Goal: Transaction & Acquisition: Subscribe to service/newsletter

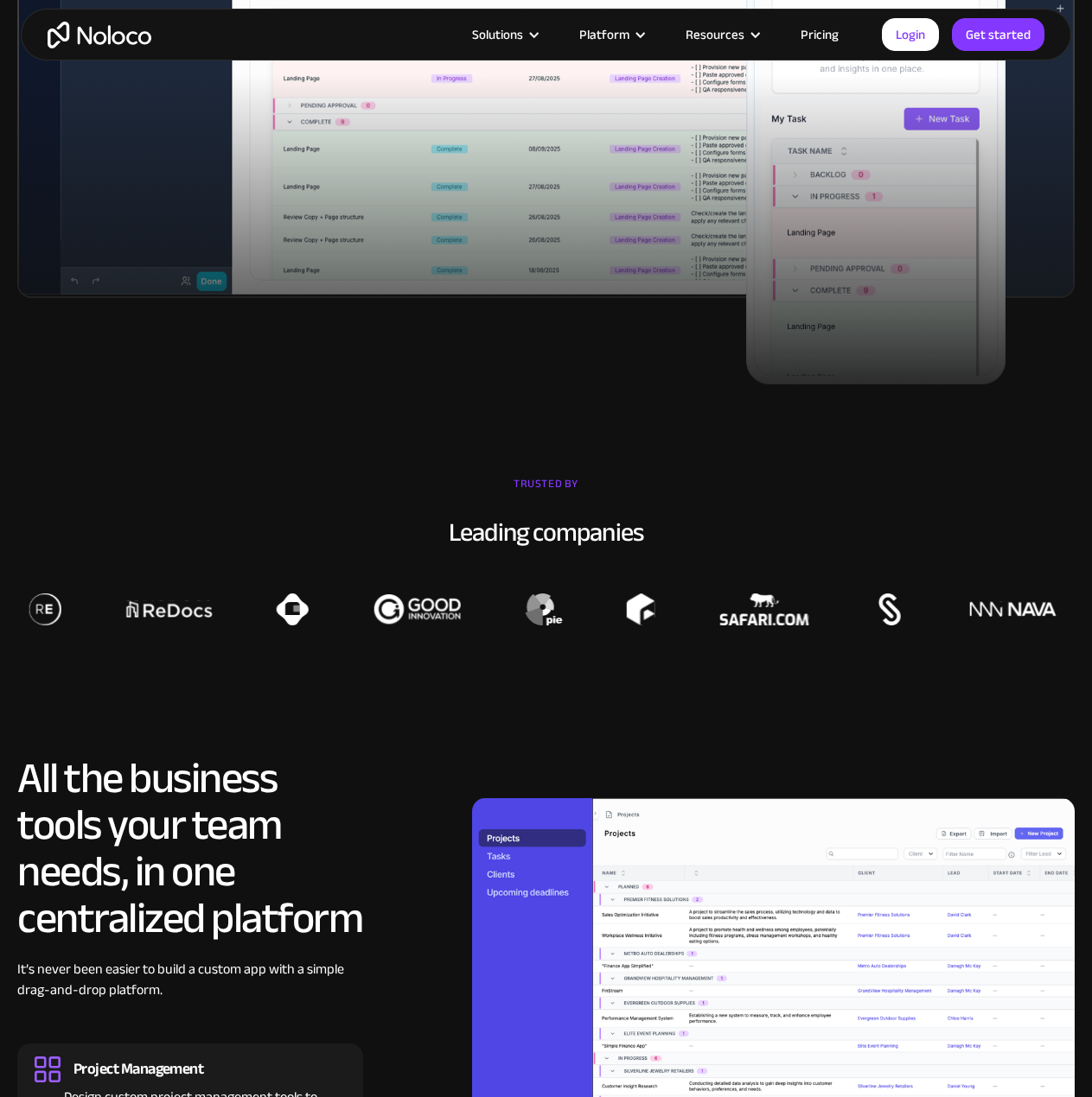
scroll to position [950, 0]
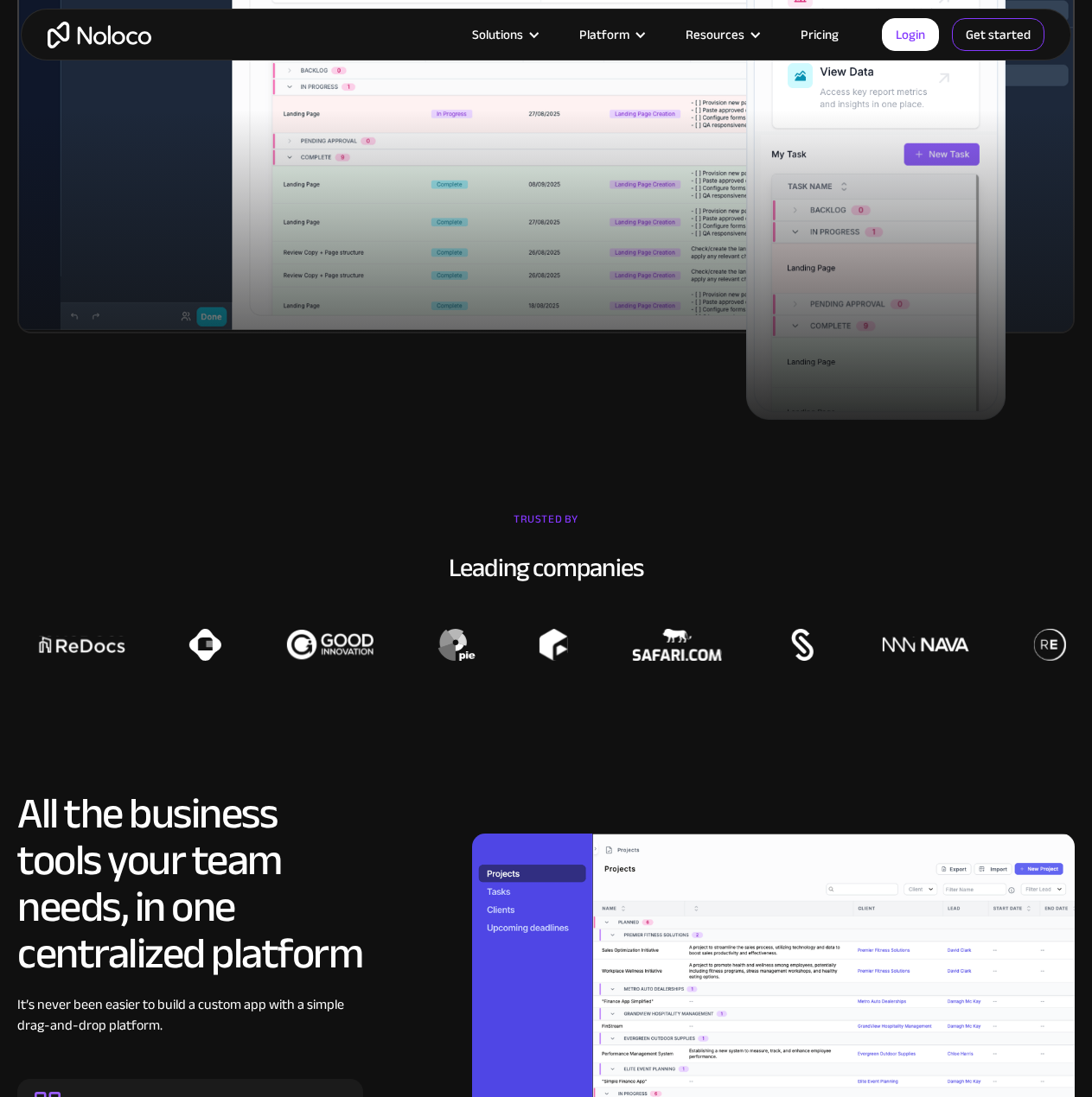
click at [989, 42] on link "Get started" at bounding box center [997, 34] width 93 height 33
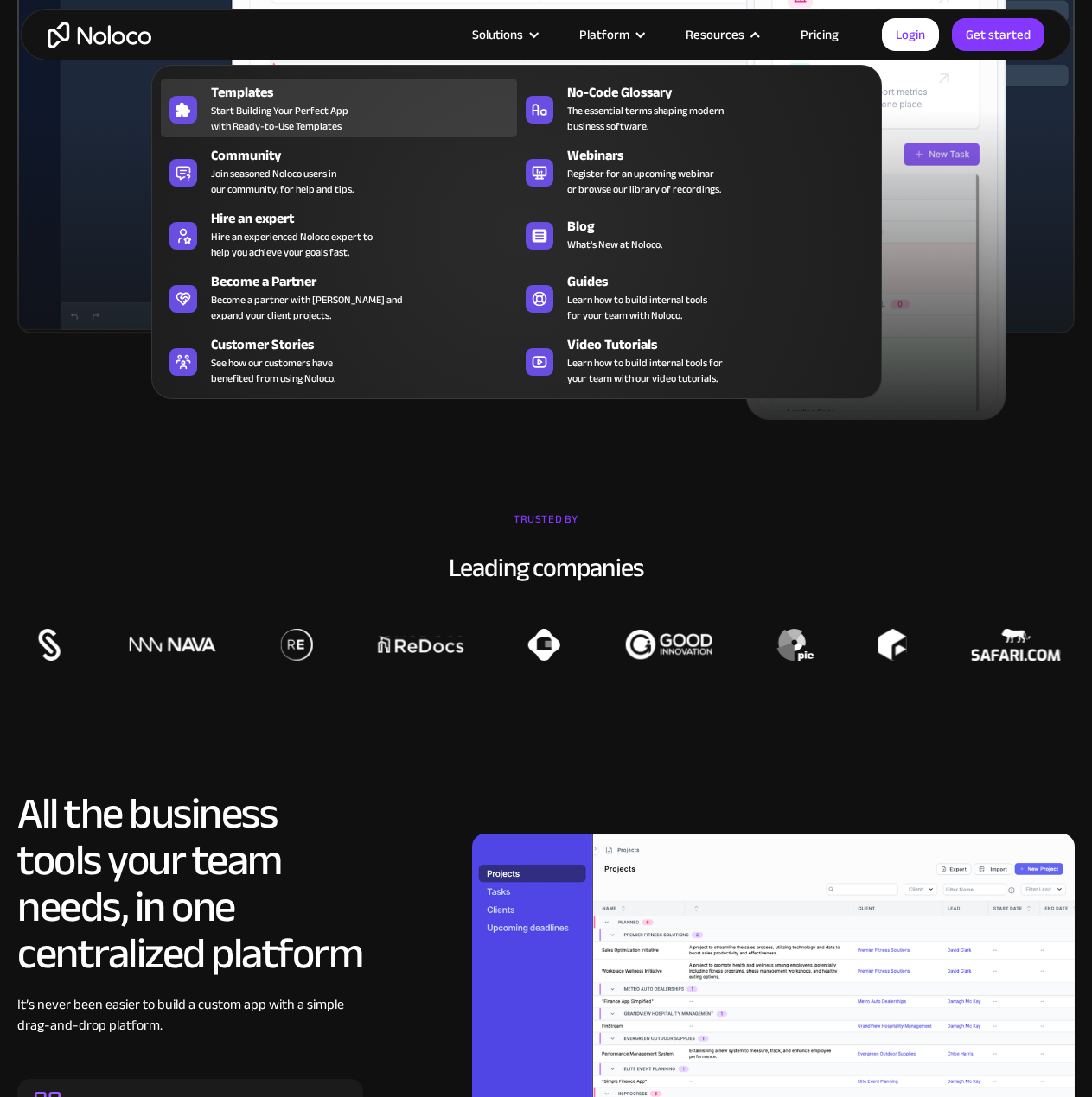
click at [263, 119] on span "Start Building Your Perfect App with Ready-to-Use Templates" at bounding box center [280, 117] width 138 height 31
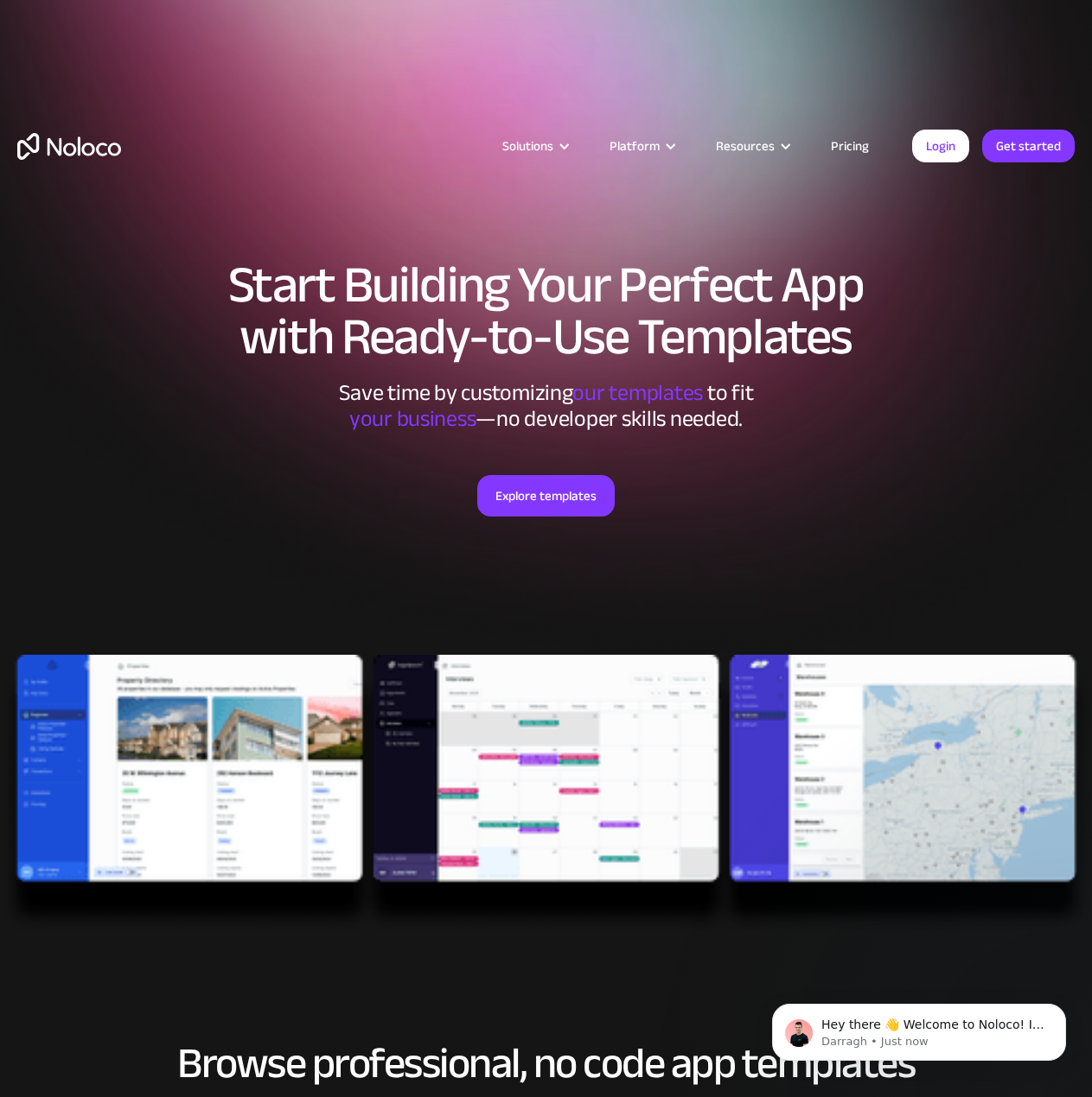
click at [237, 825] on img at bounding box center [546, 794] width 1092 height 277
click at [563, 497] on link "Explore templates" at bounding box center [546, 496] width 138 height 42
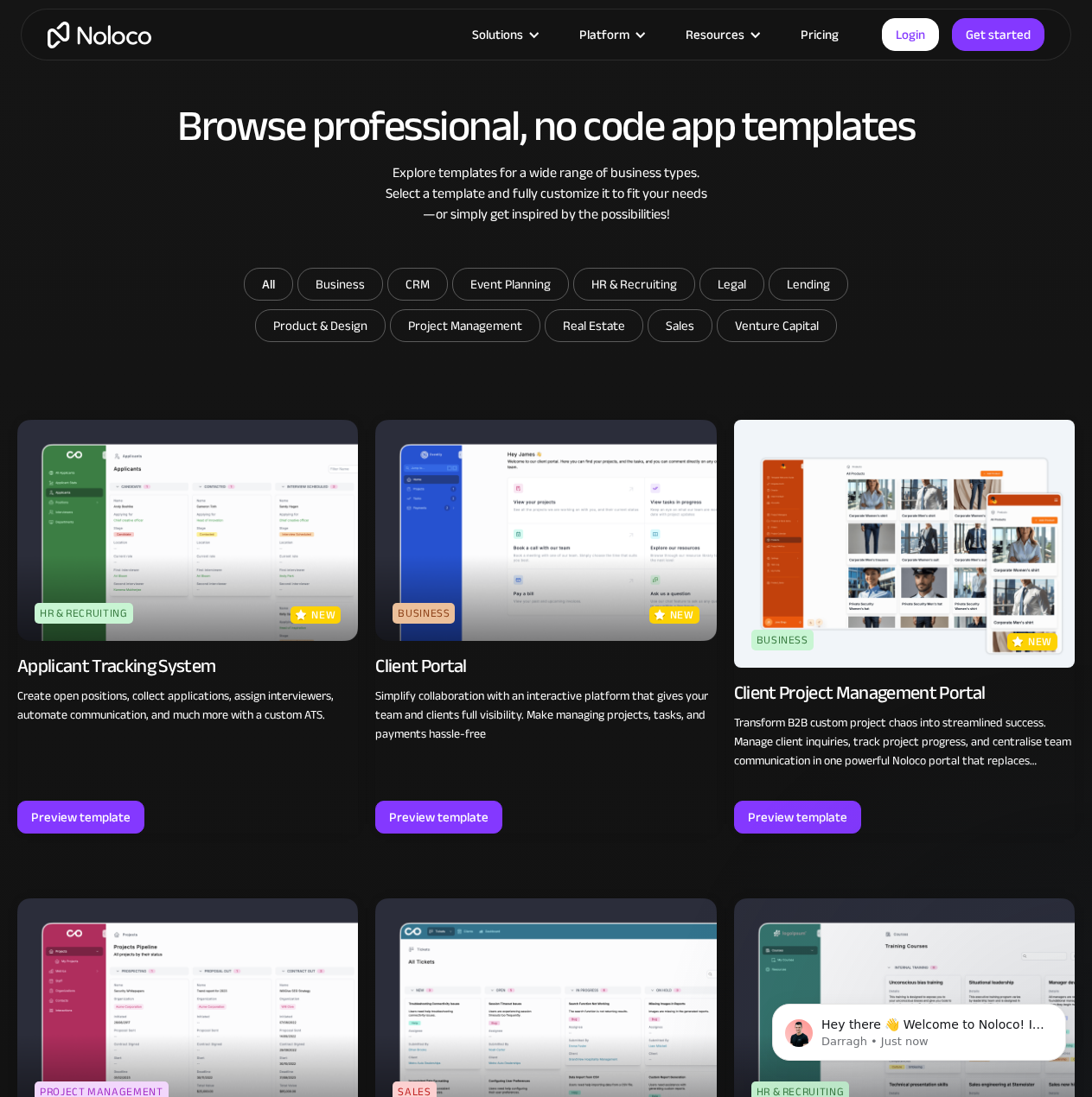
scroll to position [954, 0]
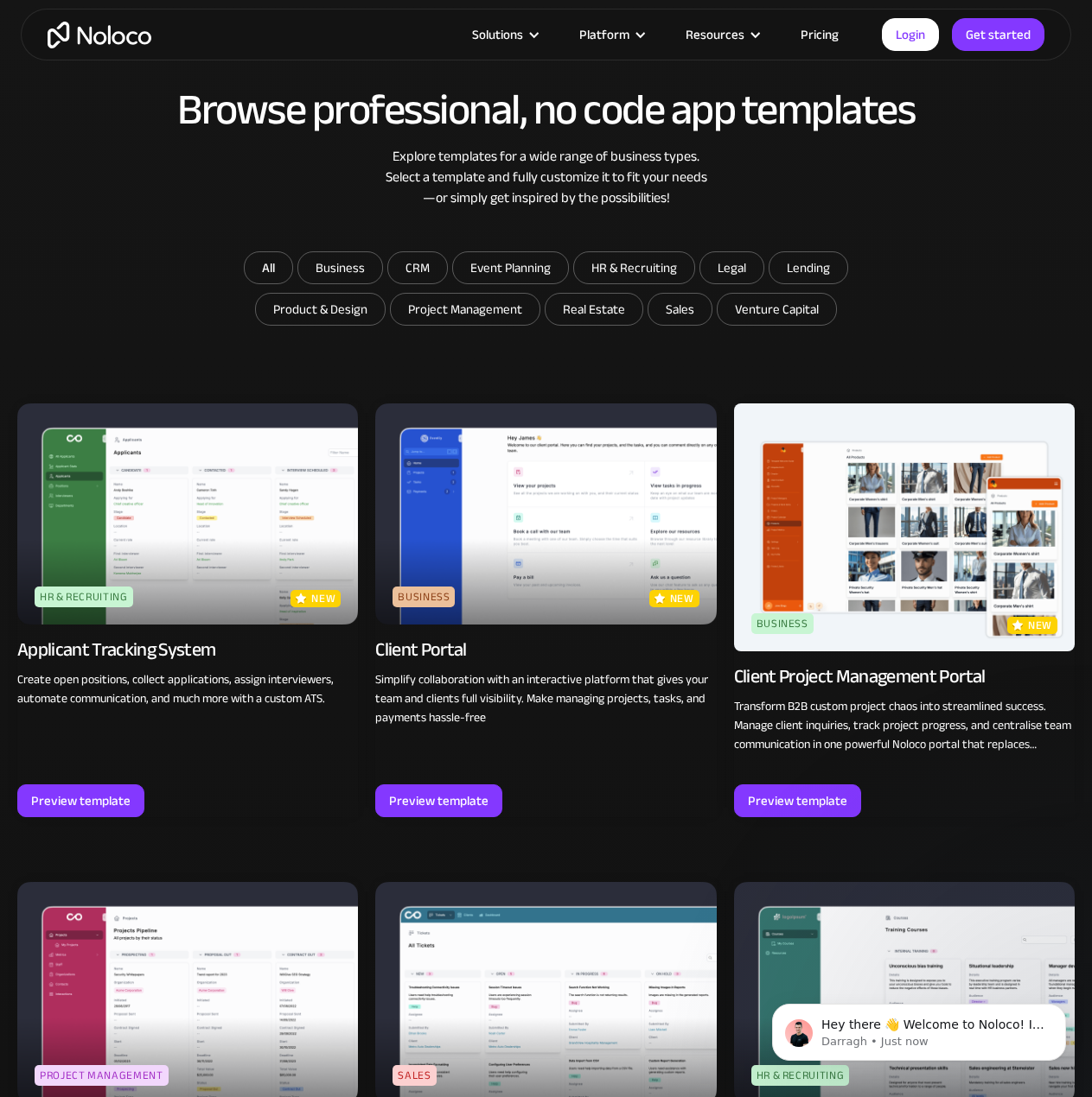
click at [448, 515] on img at bounding box center [545, 514] width 340 height 221
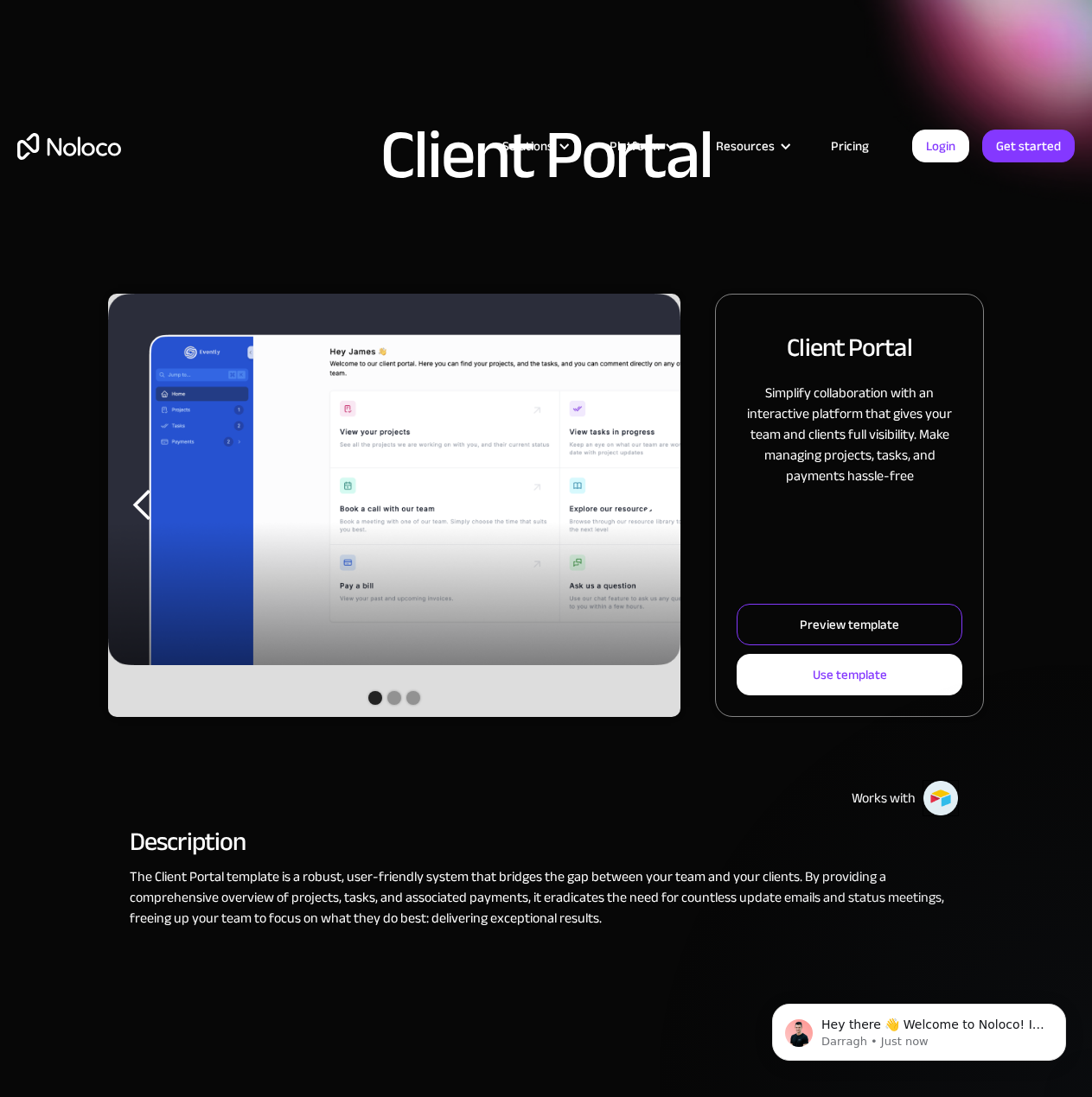
click at [850, 633] on div "Preview template" at bounding box center [849, 624] width 100 height 22
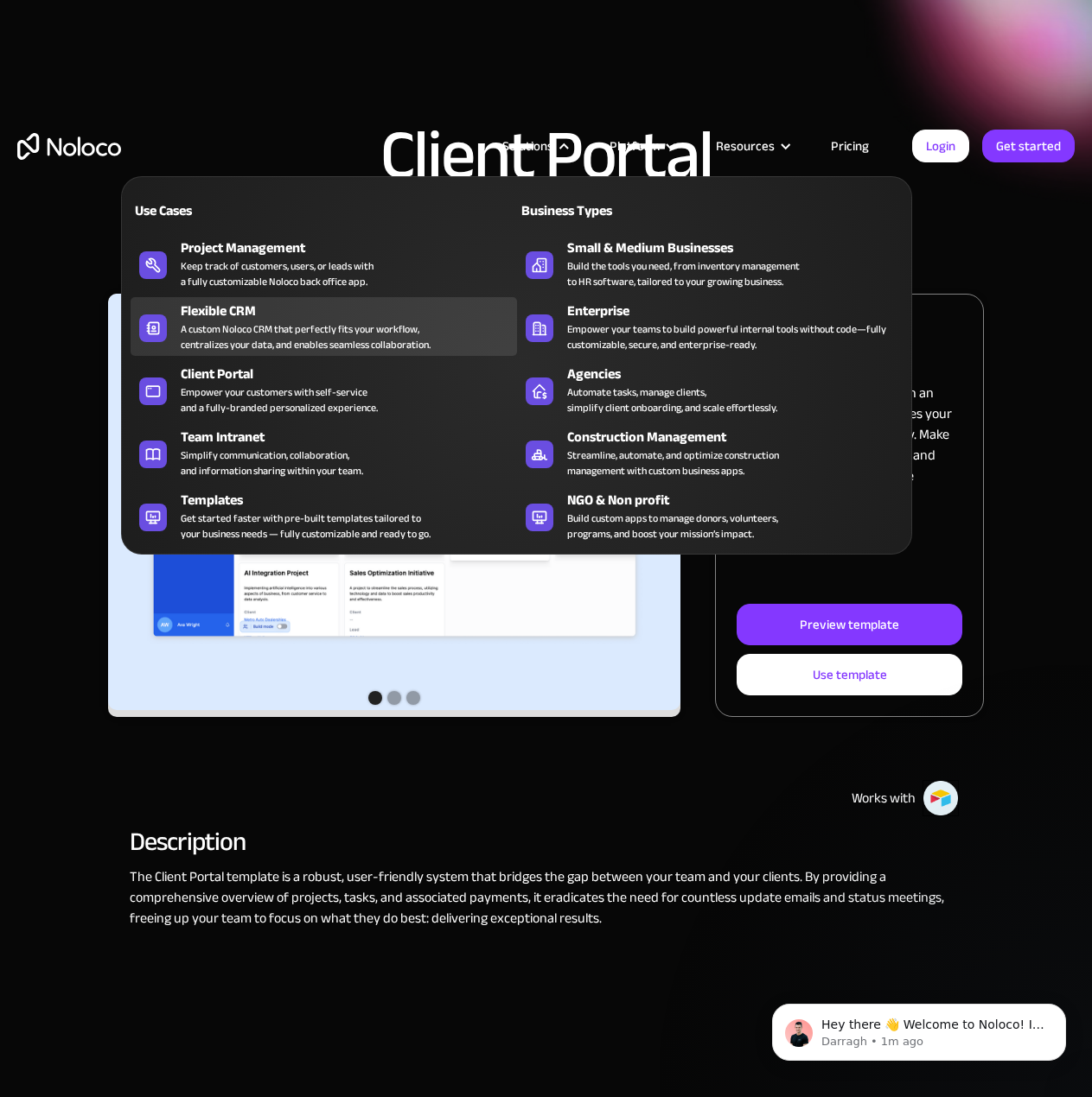
click at [228, 317] on div "Flexible CRM" at bounding box center [352, 310] width 343 height 20
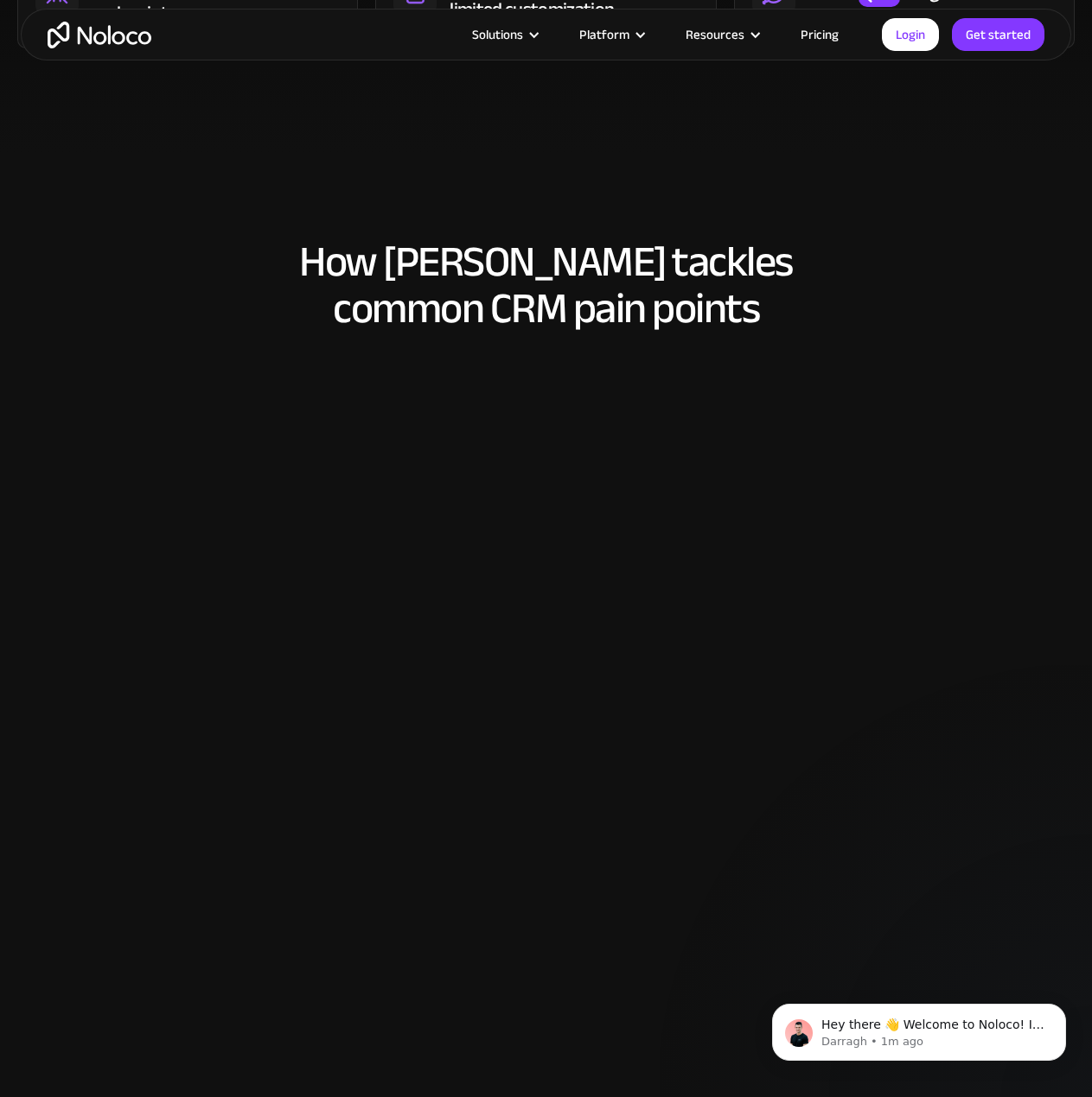
scroll to position [1210, 0]
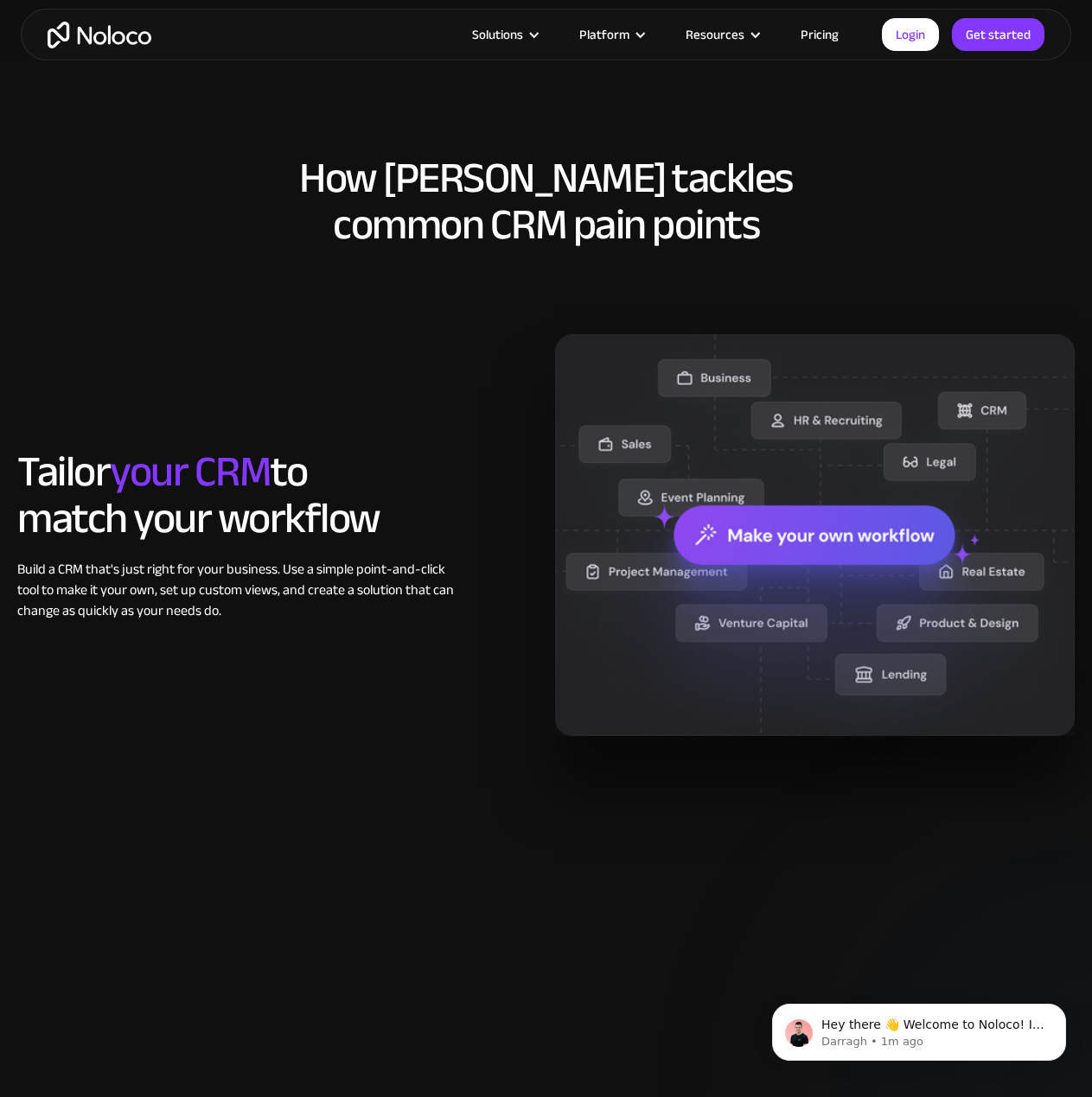
click at [824, 539] on img at bounding box center [815, 536] width 520 height 403
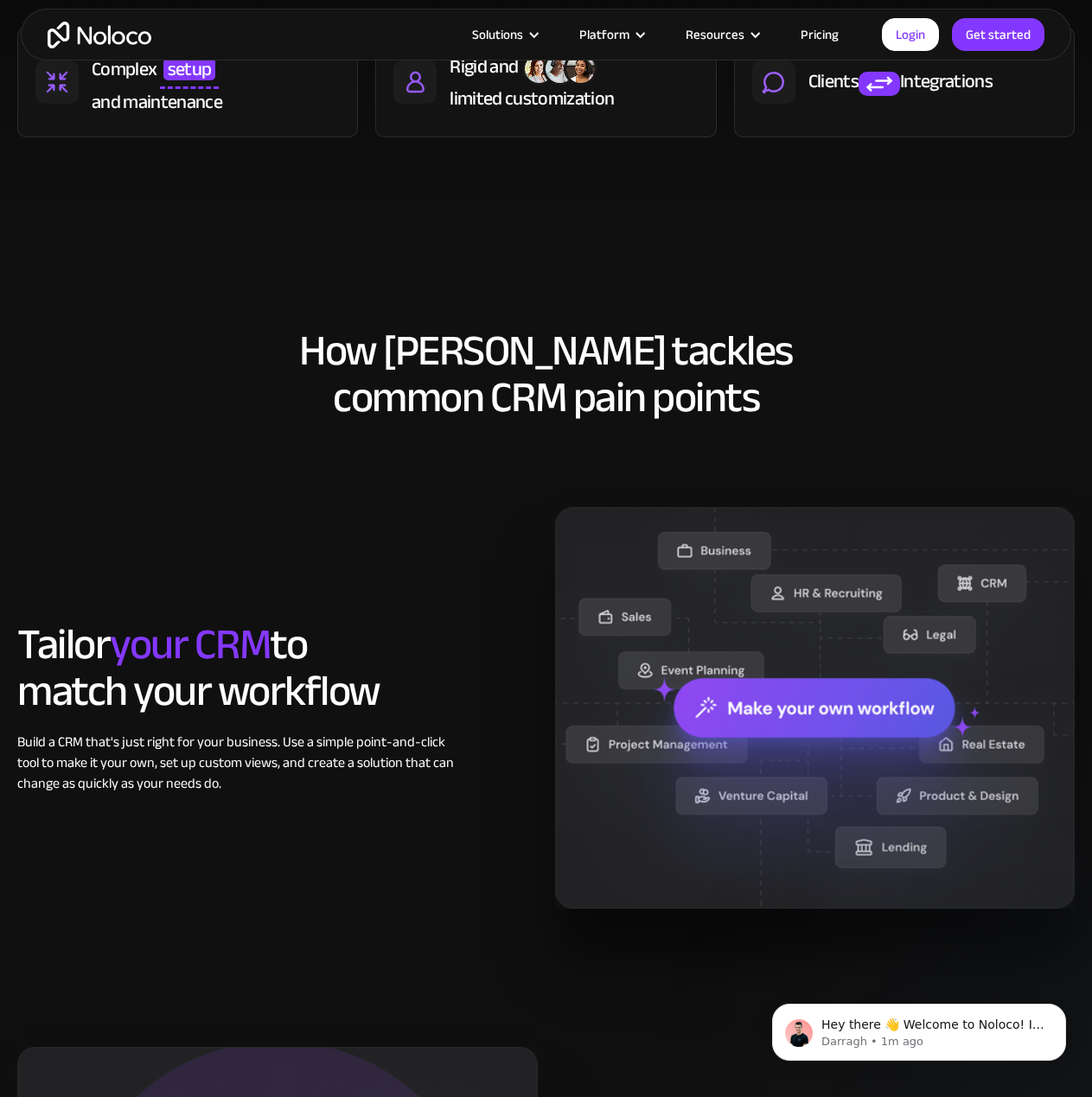
scroll to position [692, 0]
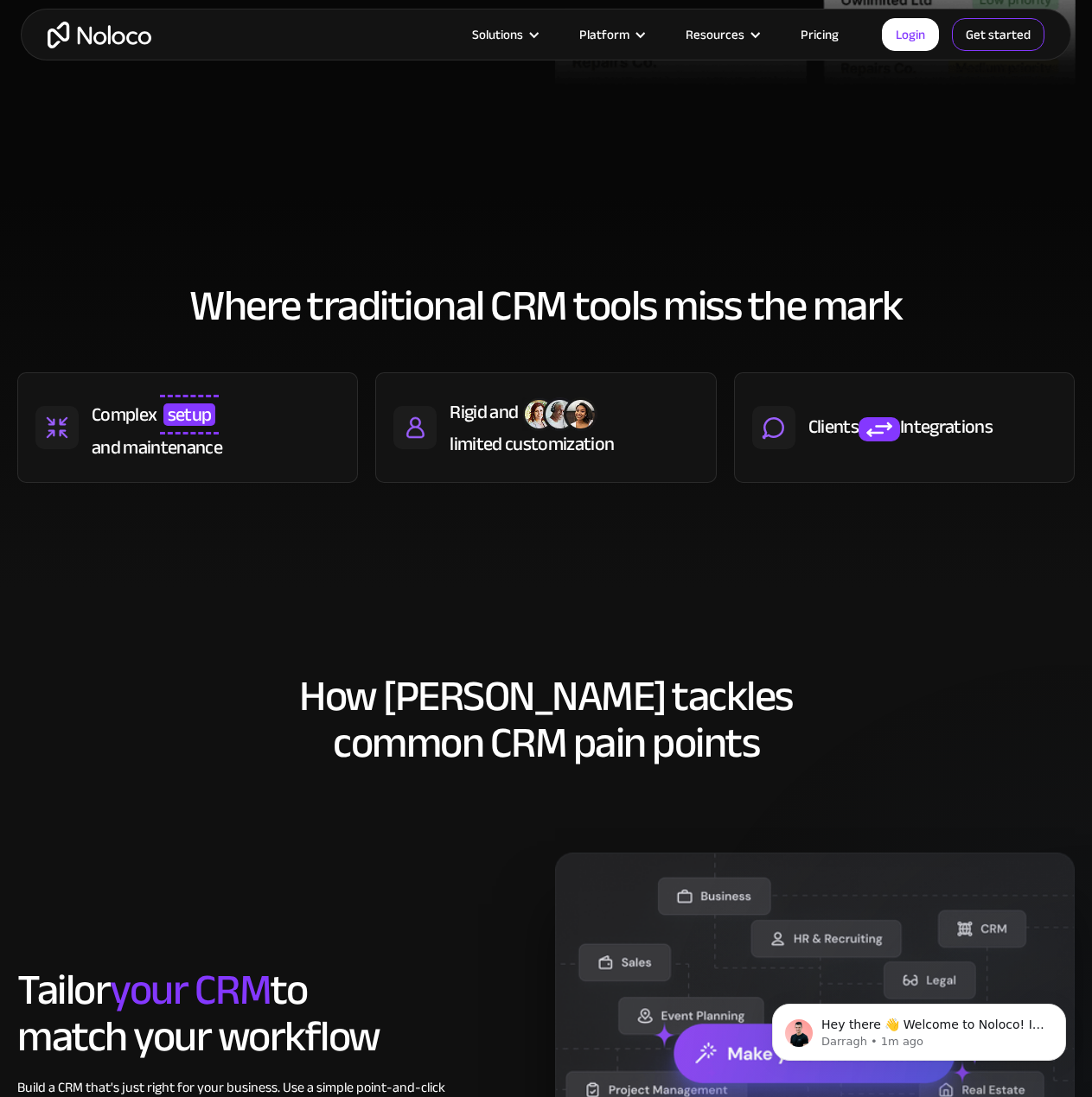
click at [1003, 33] on link "Get started" at bounding box center [997, 34] width 93 height 33
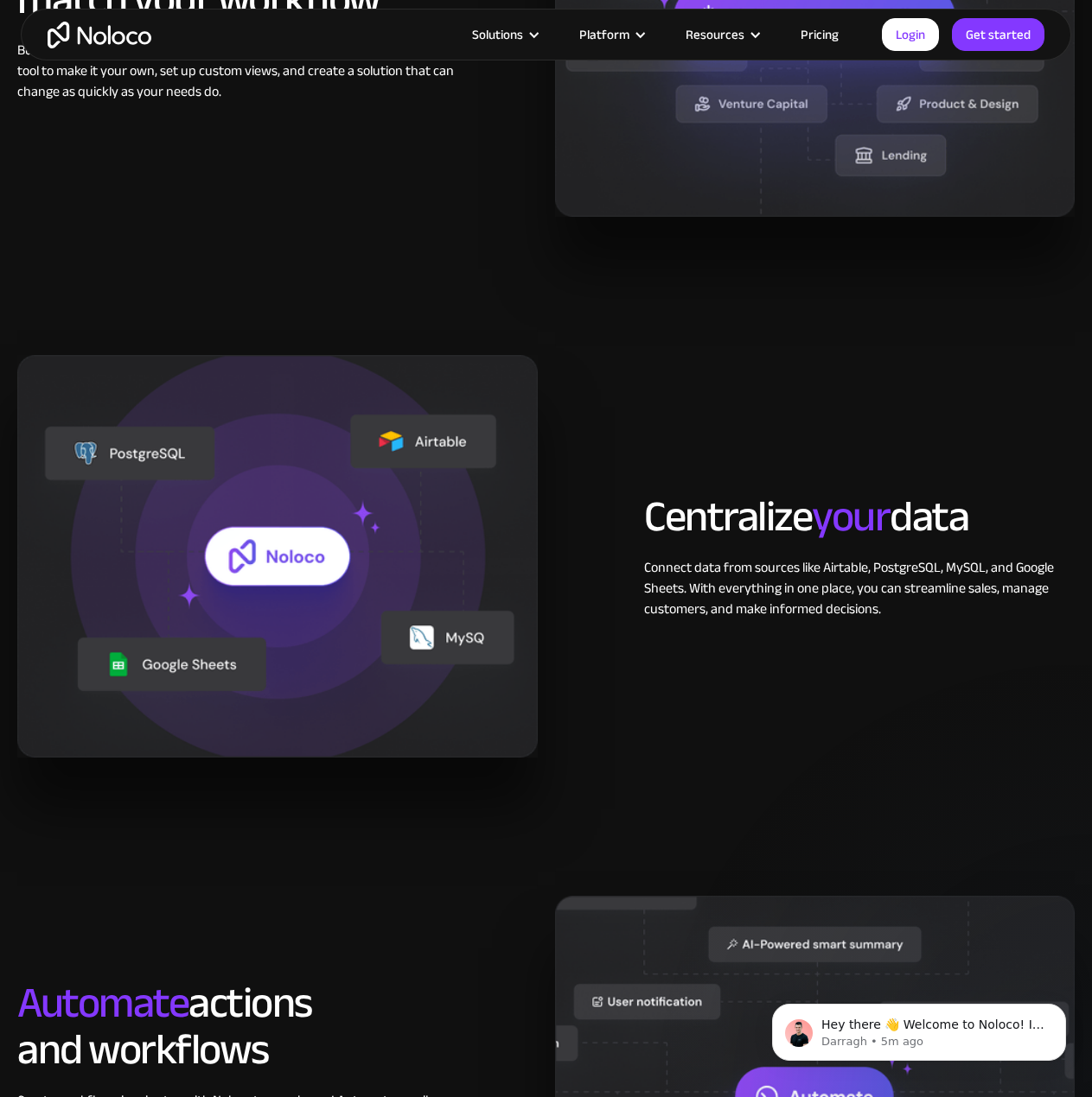
scroll to position [1729, 0]
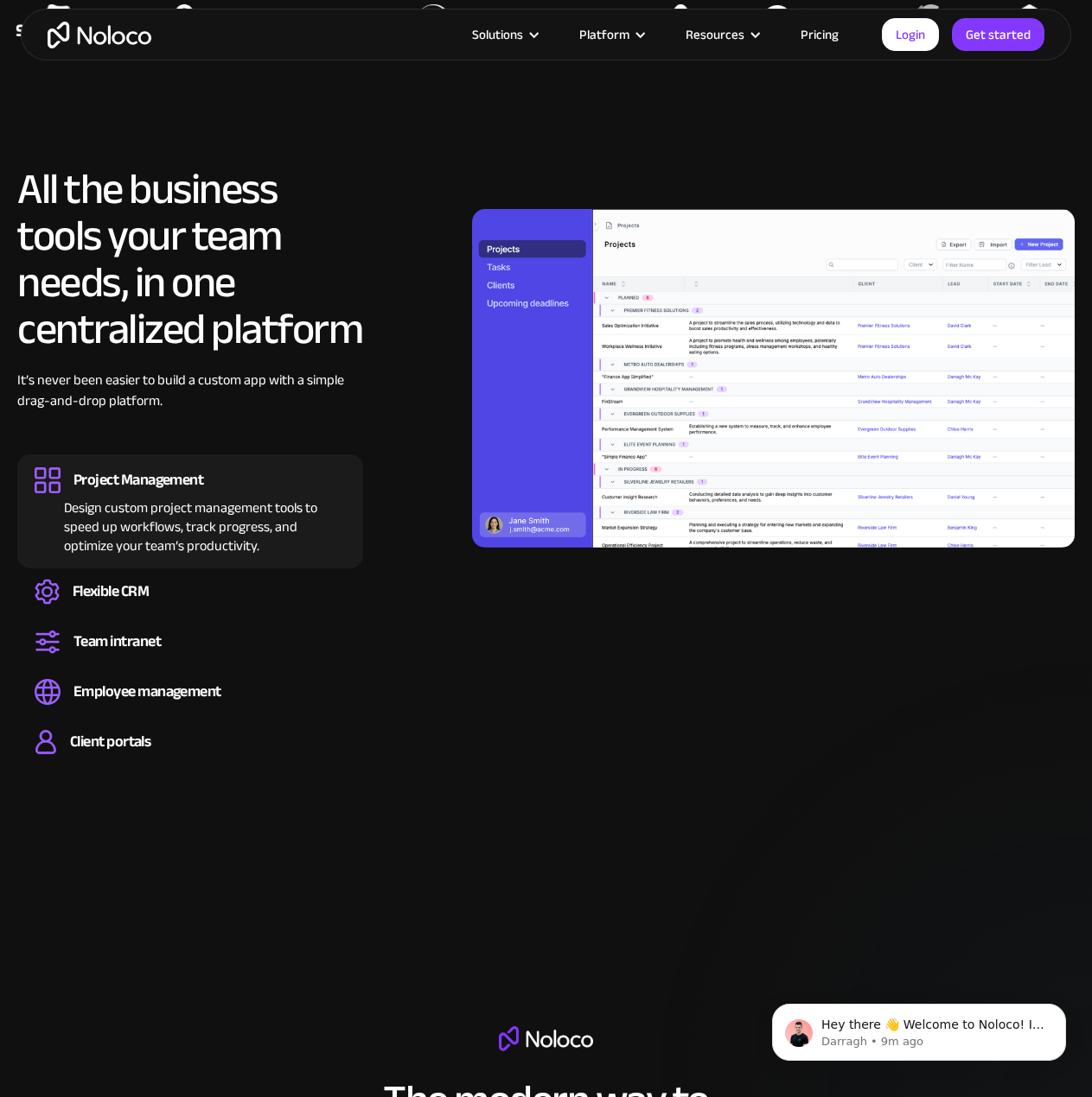
click at [820, 37] on link "Pricing" at bounding box center [819, 34] width 81 height 22
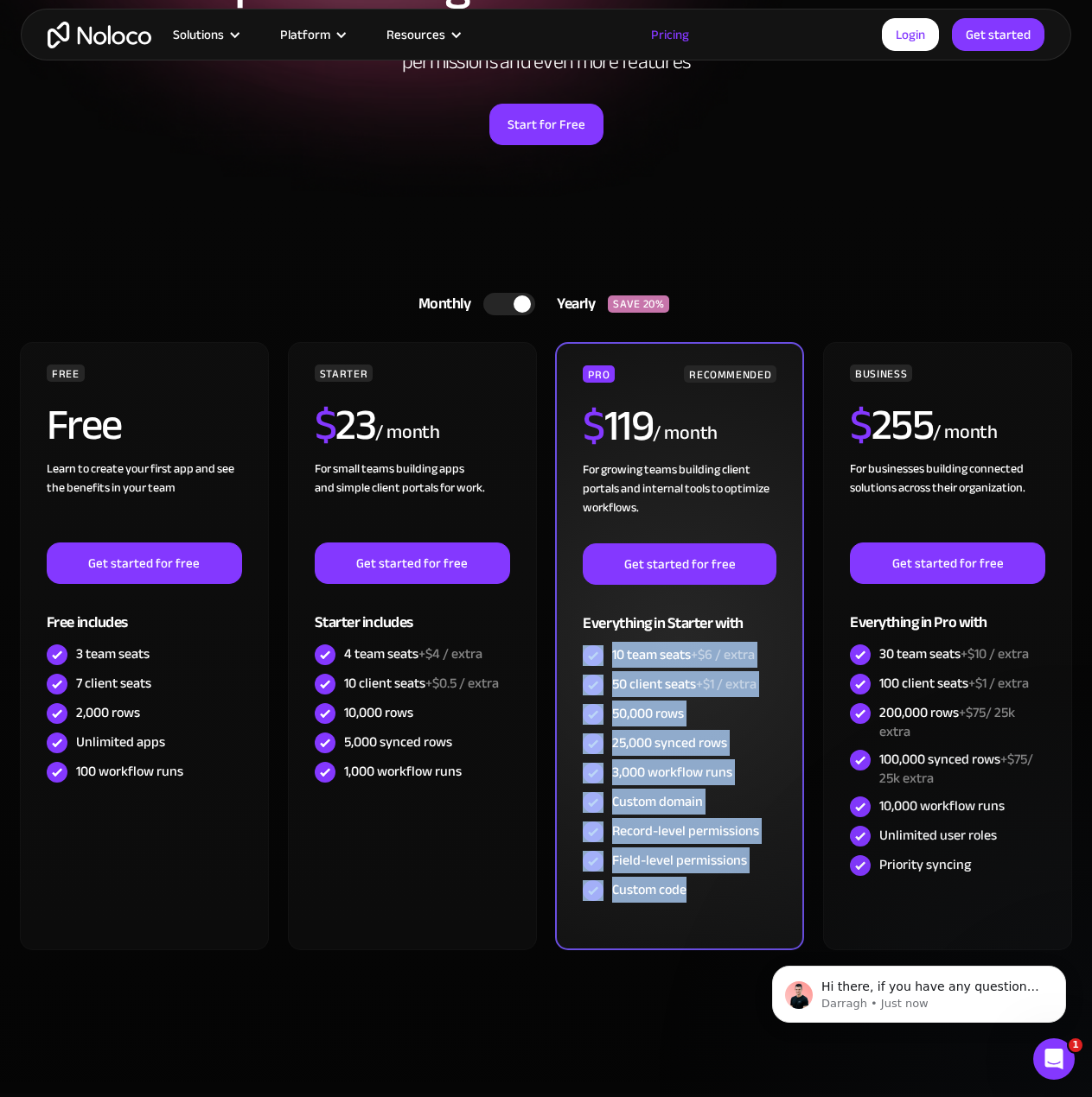
drag, startPoint x: 700, startPoint y: 892, endPoint x: 610, endPoint y: 627, distance: 279.9
click at [604, 654] on div "PRO RECOMMENDED $ 119 / month For growing teams building client portals and int…" at bounding box center [679, 635] width 193 height 540
